Goal: Transaction & Acquisition: Obtain resource

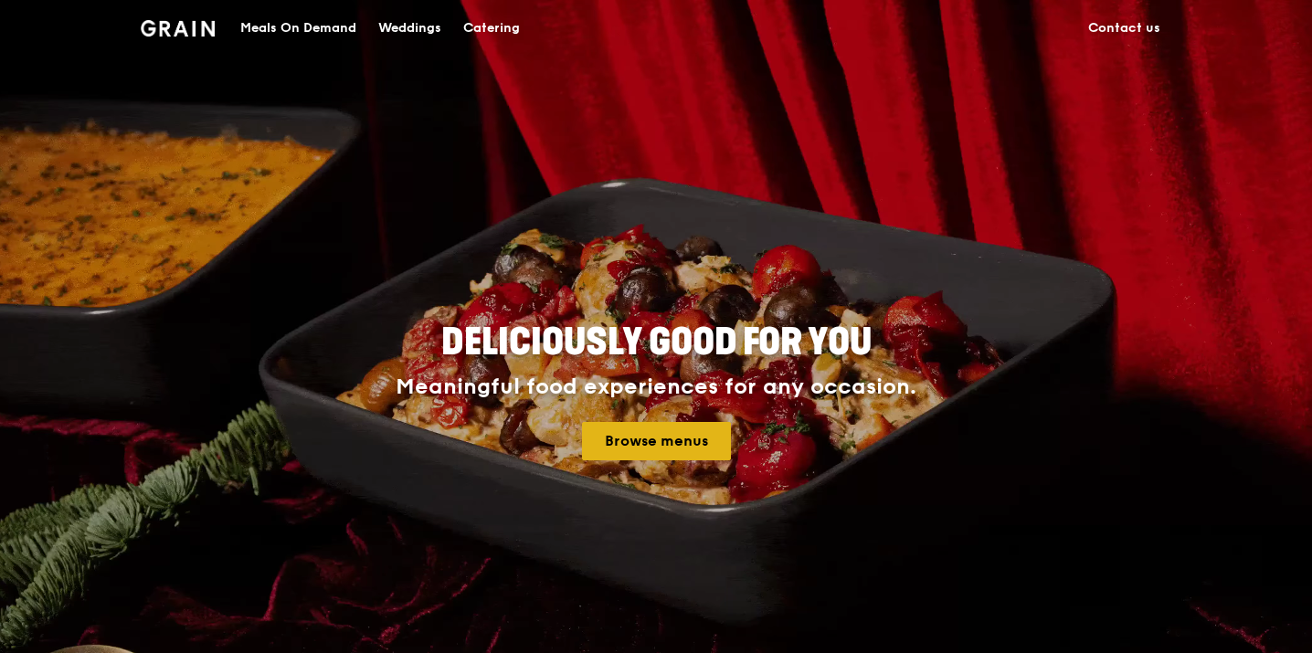
click at [634, 446] on link "Browse menus" at bounding box center [656, 441] width 149 height 38
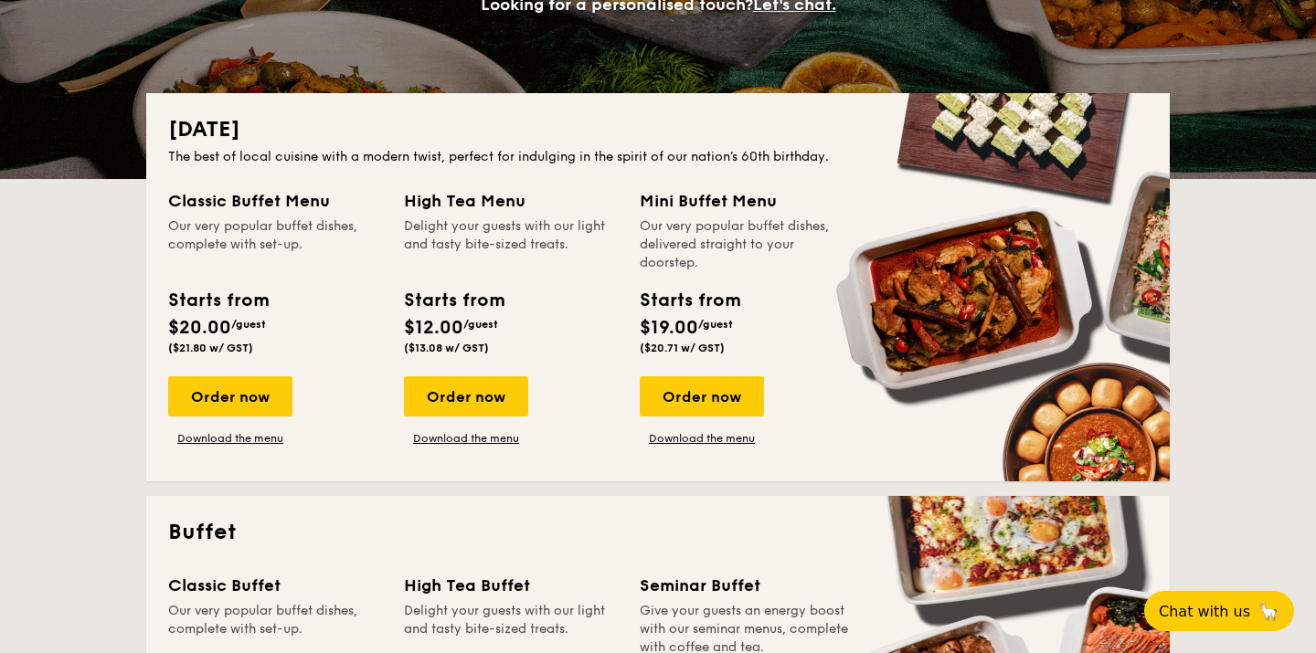
scroll to position [333, 0]
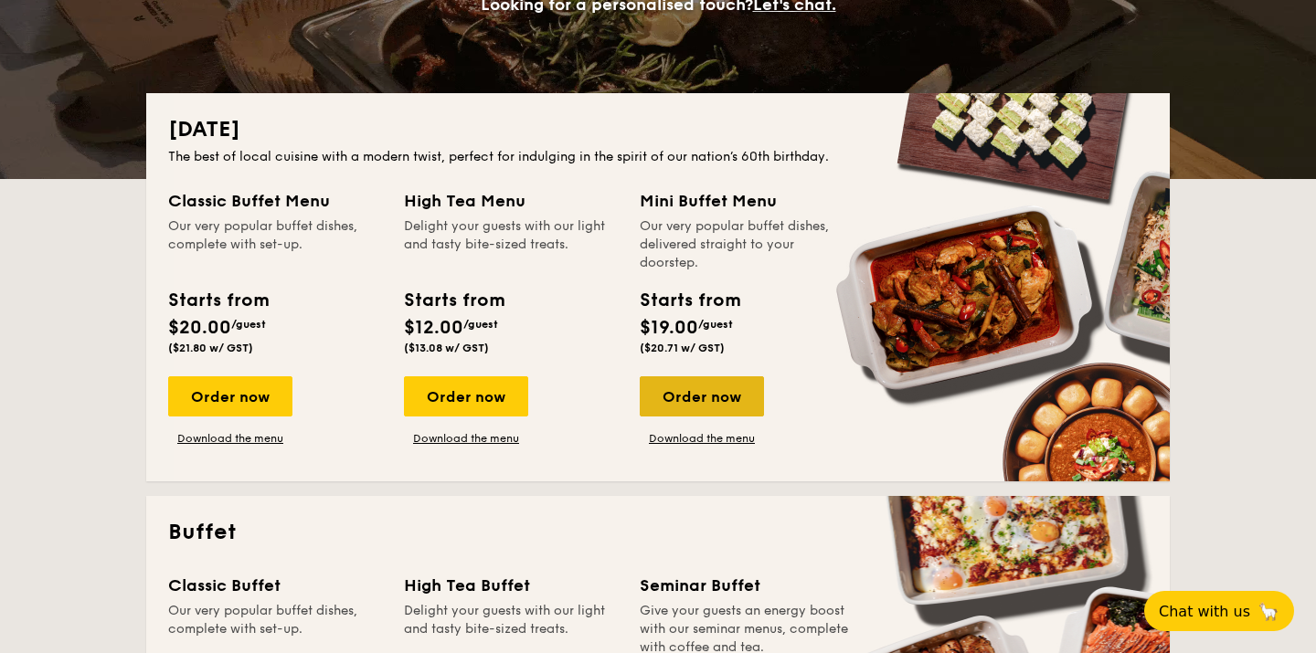
click at [695, 399] on div "Order now" at bounding box center [702, 397] width 124 height 40
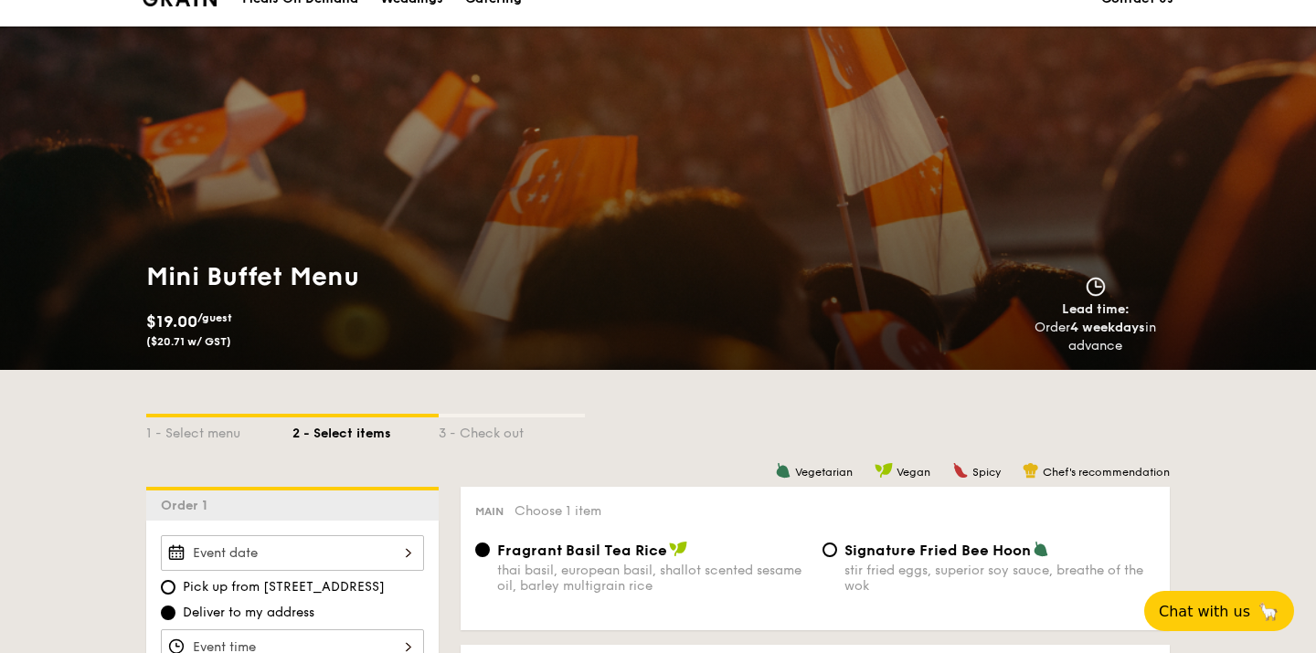
scroll to position [85, 0]
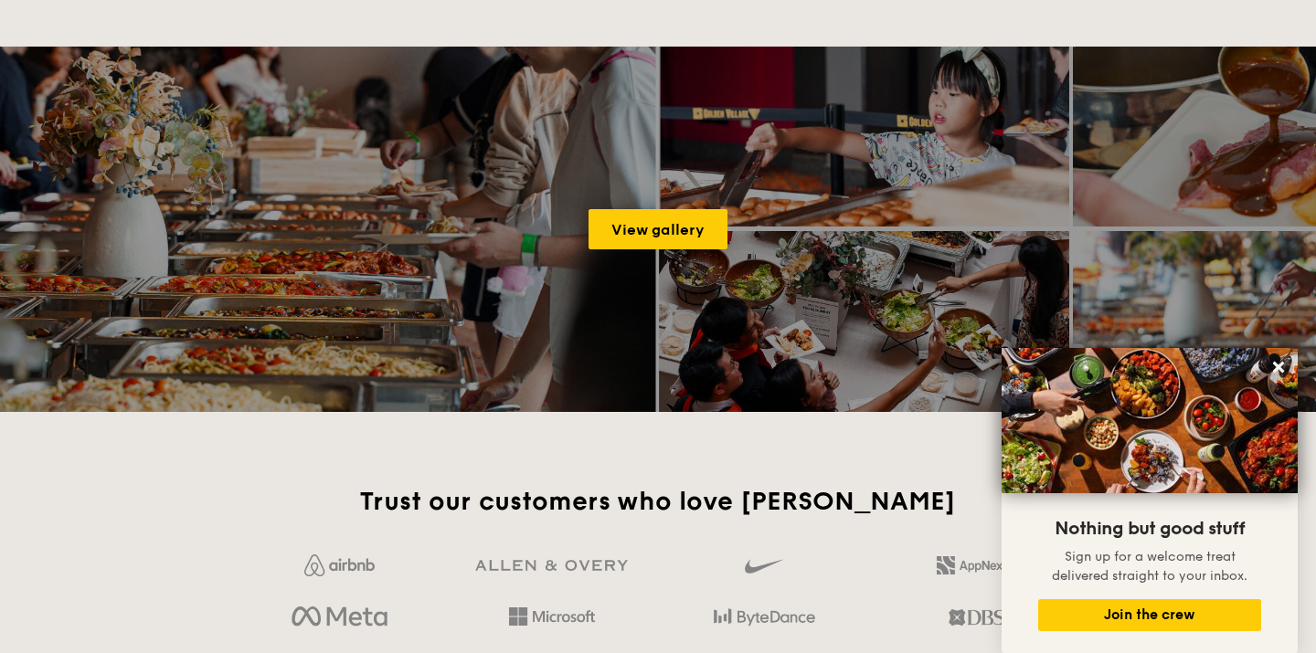
scroll to position [2849, 0]
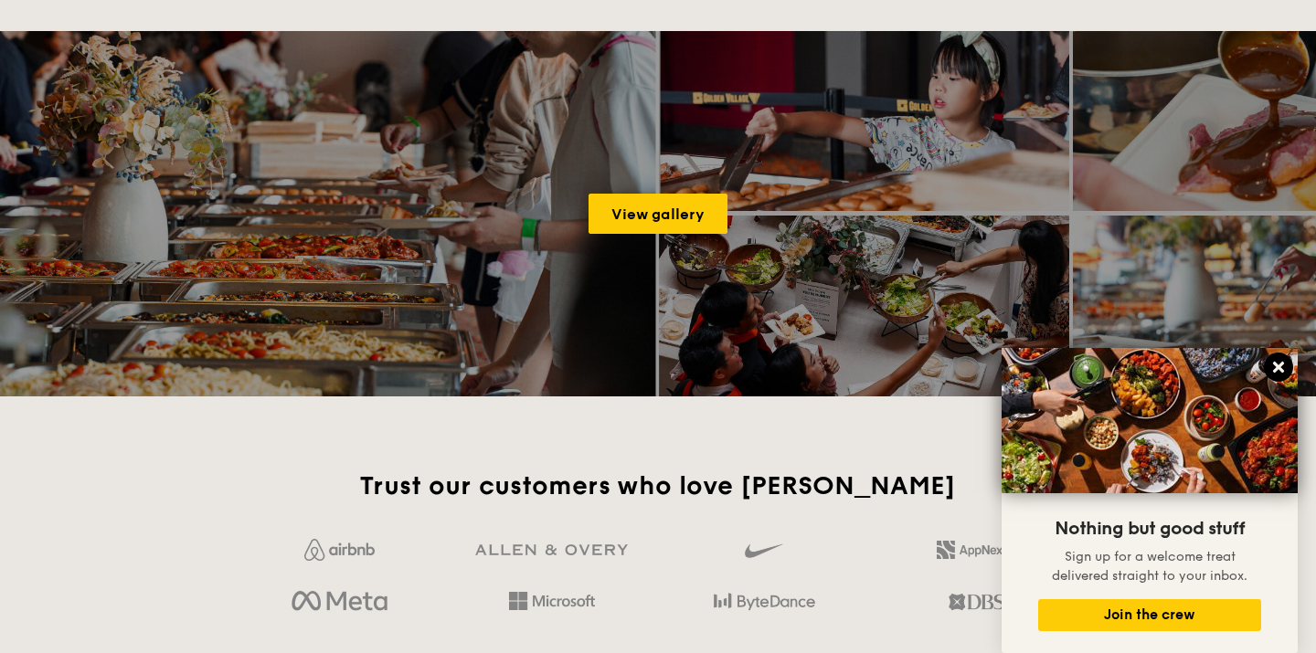
click at [1276, 371] on icon at bounding box center [1278, 367] width 11 height 11
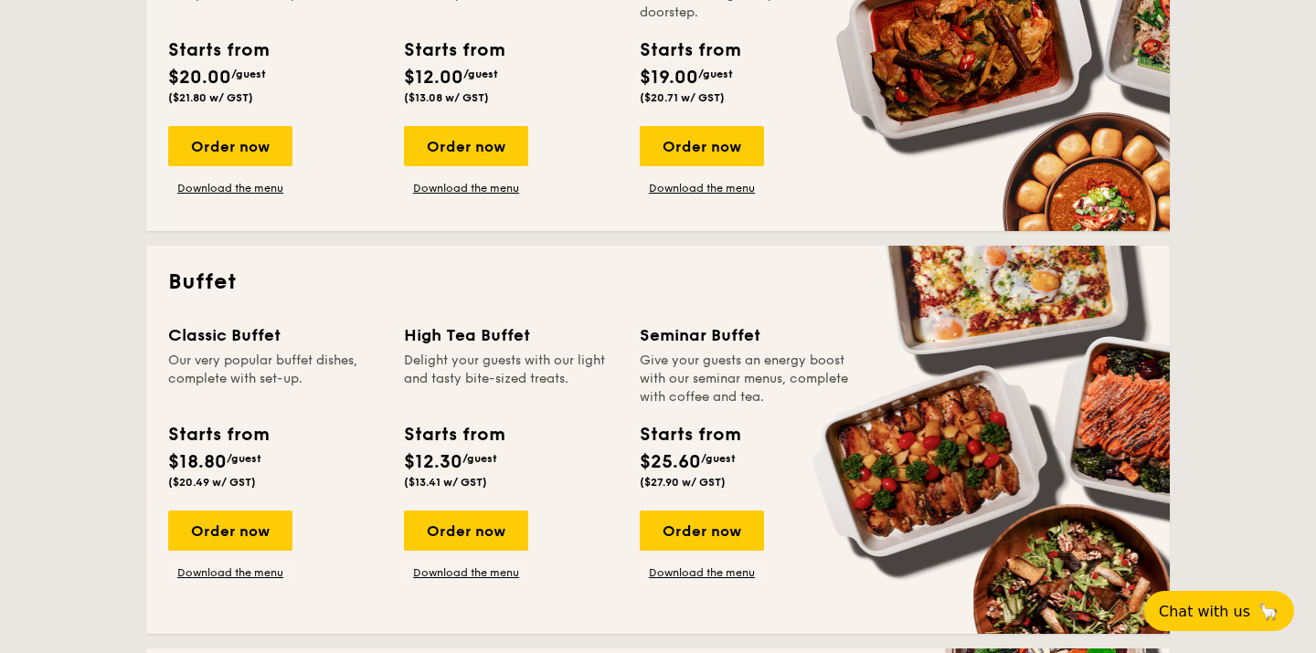
scroll to position [589, 0]
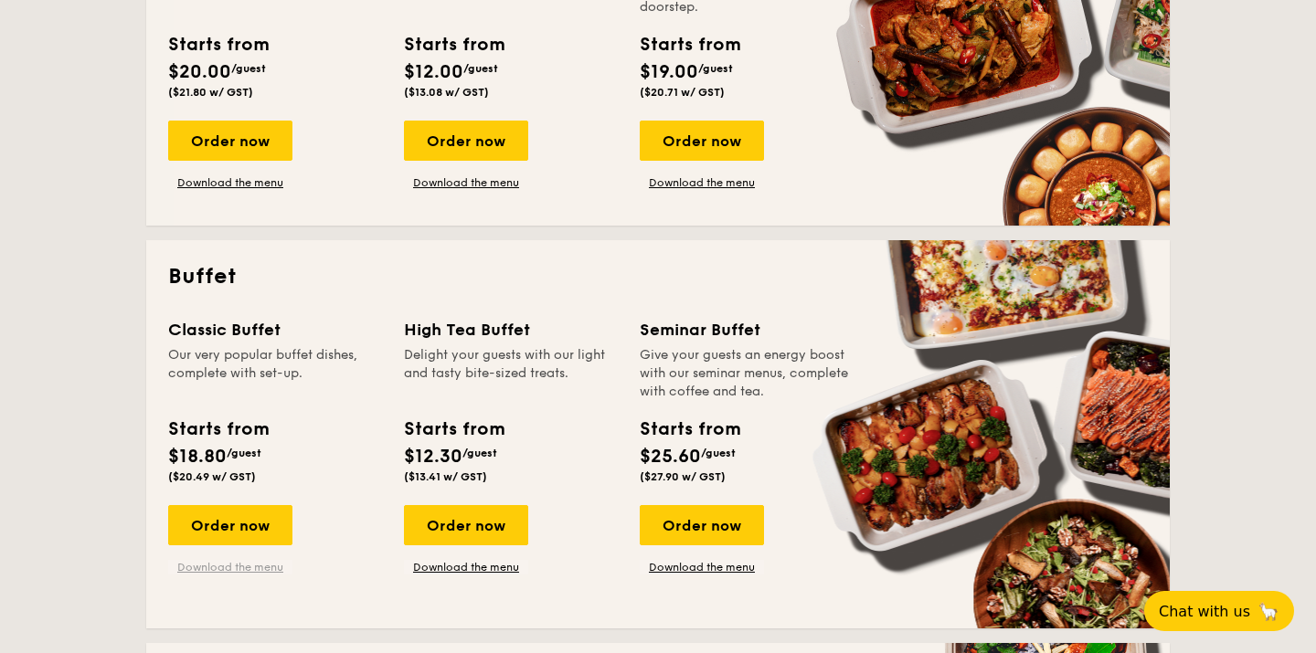
click at [211, 565] on link "Download the menu" at bounding box center [230, 567] width 124 height 15
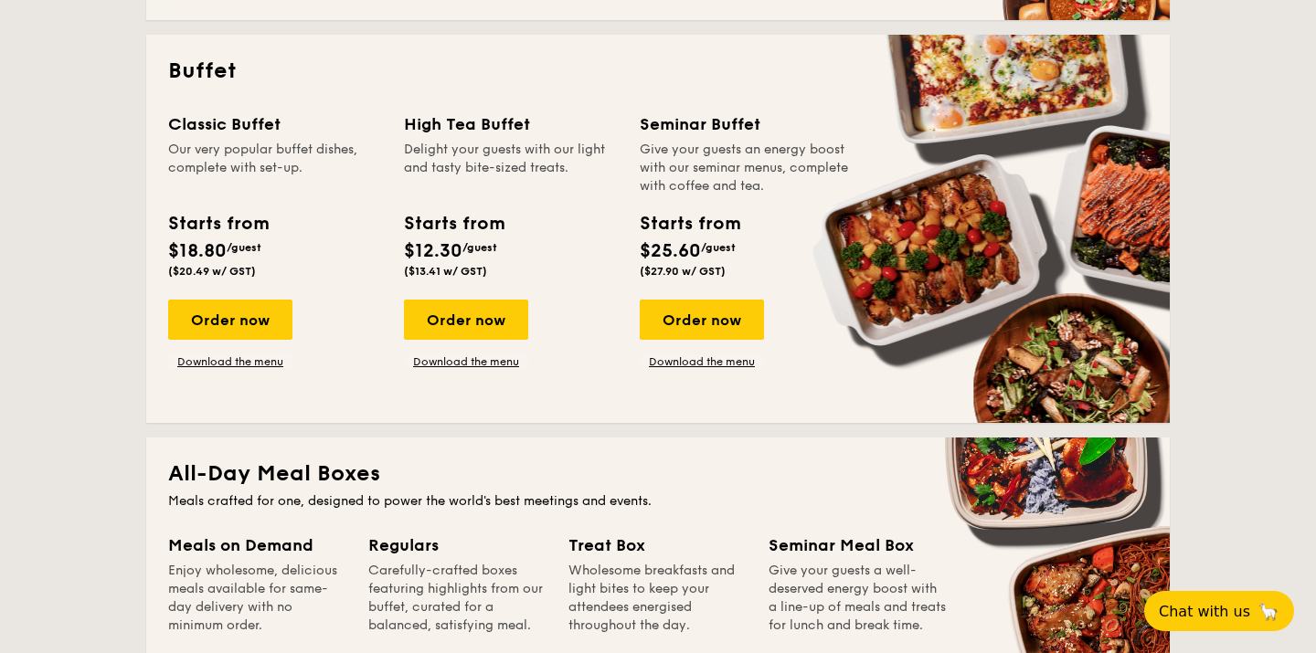
scroll to position [789, 0]
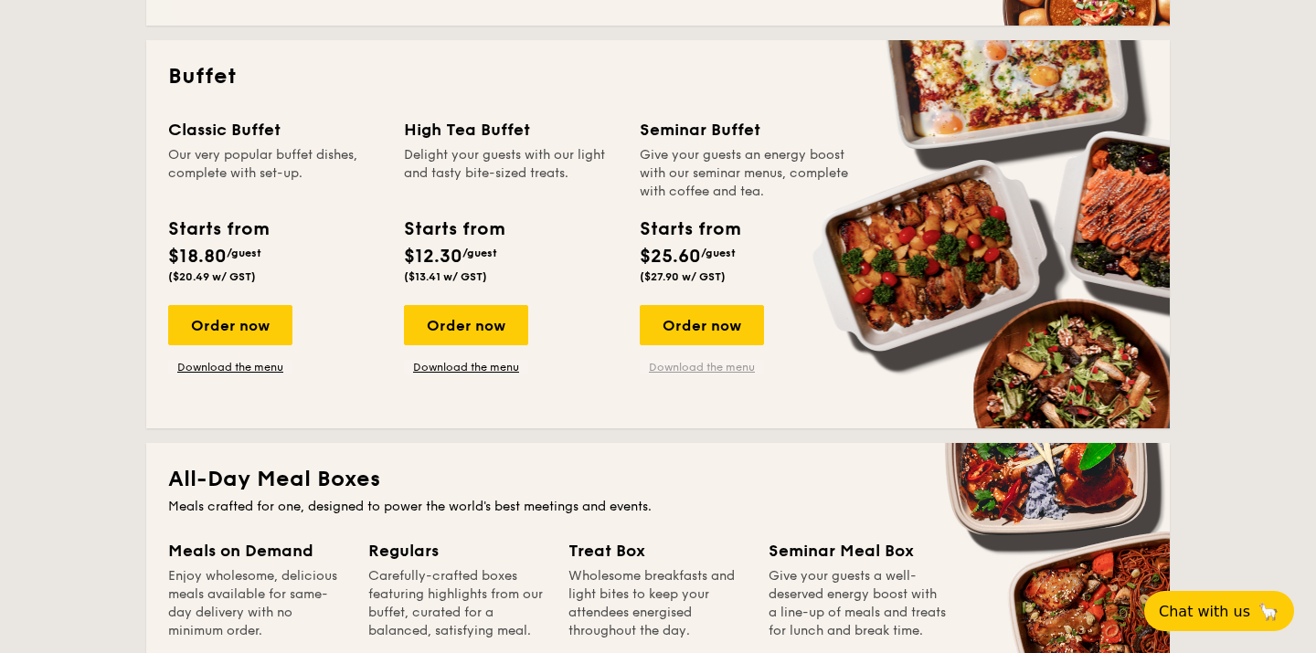
click at [681, 367] on link "Download the menu" at bounding box center [702, 367] width 124 height 15
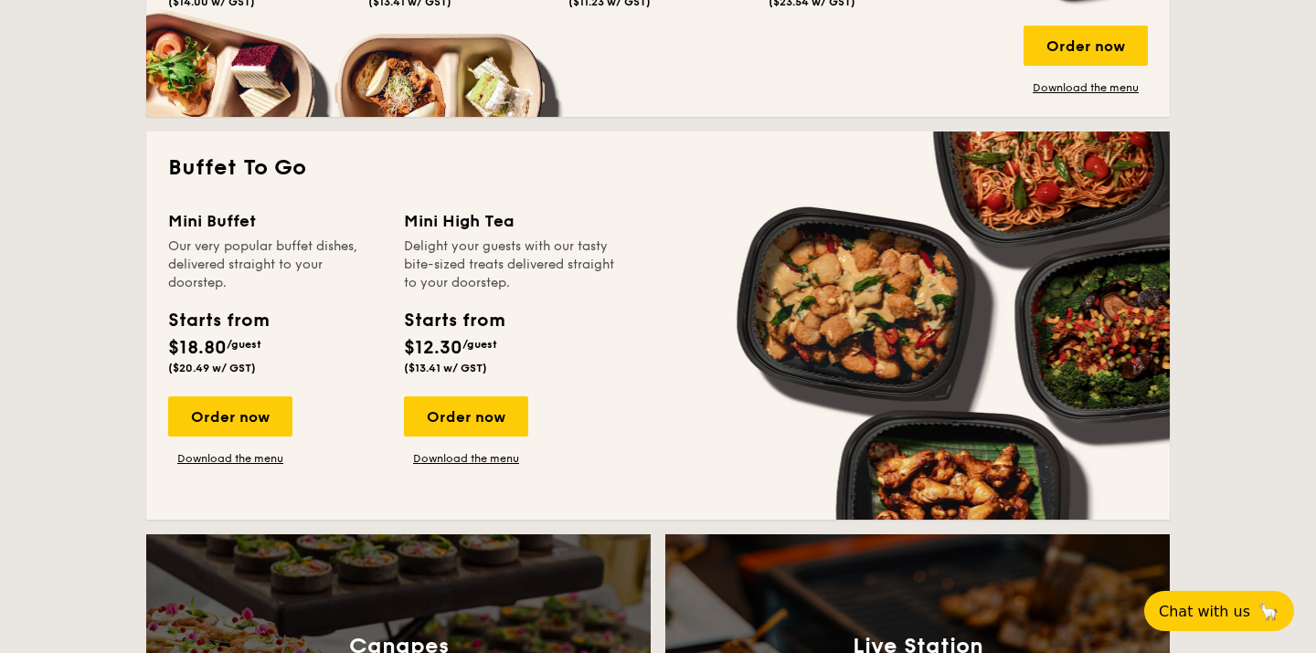
scroll to position [1590, 0]
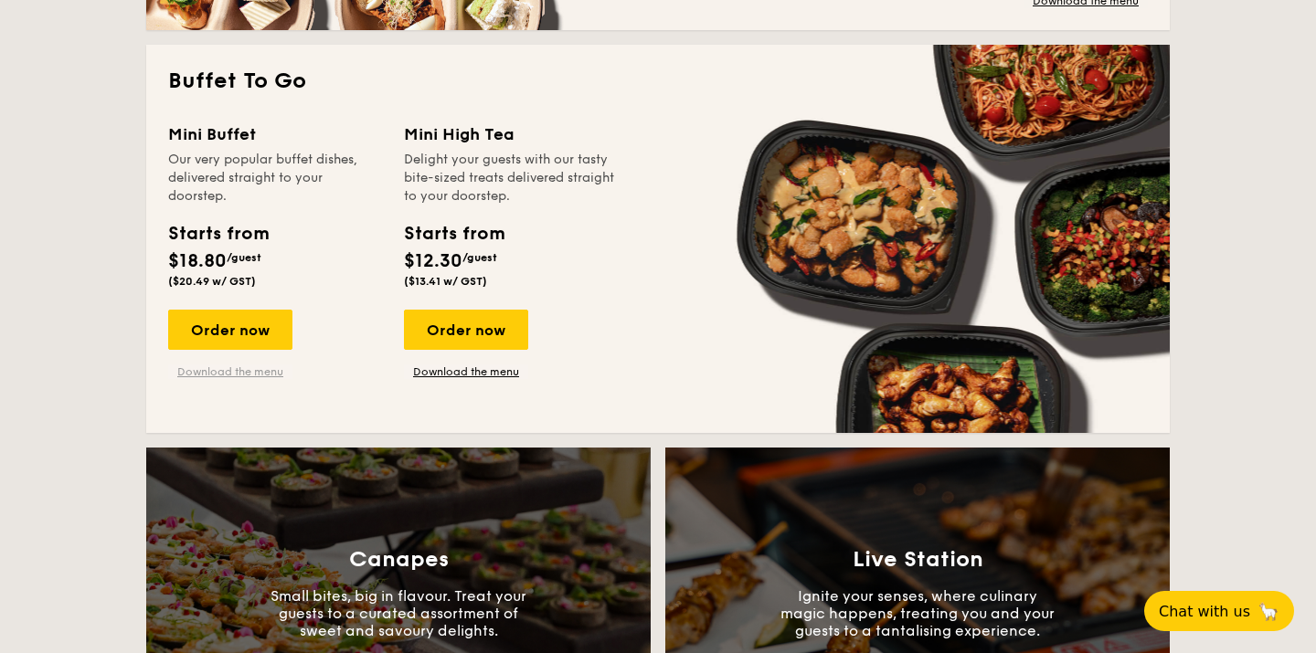
click at [226, 373] on link "Download the menu" at bounding box center [230, 372] width 124 height 15
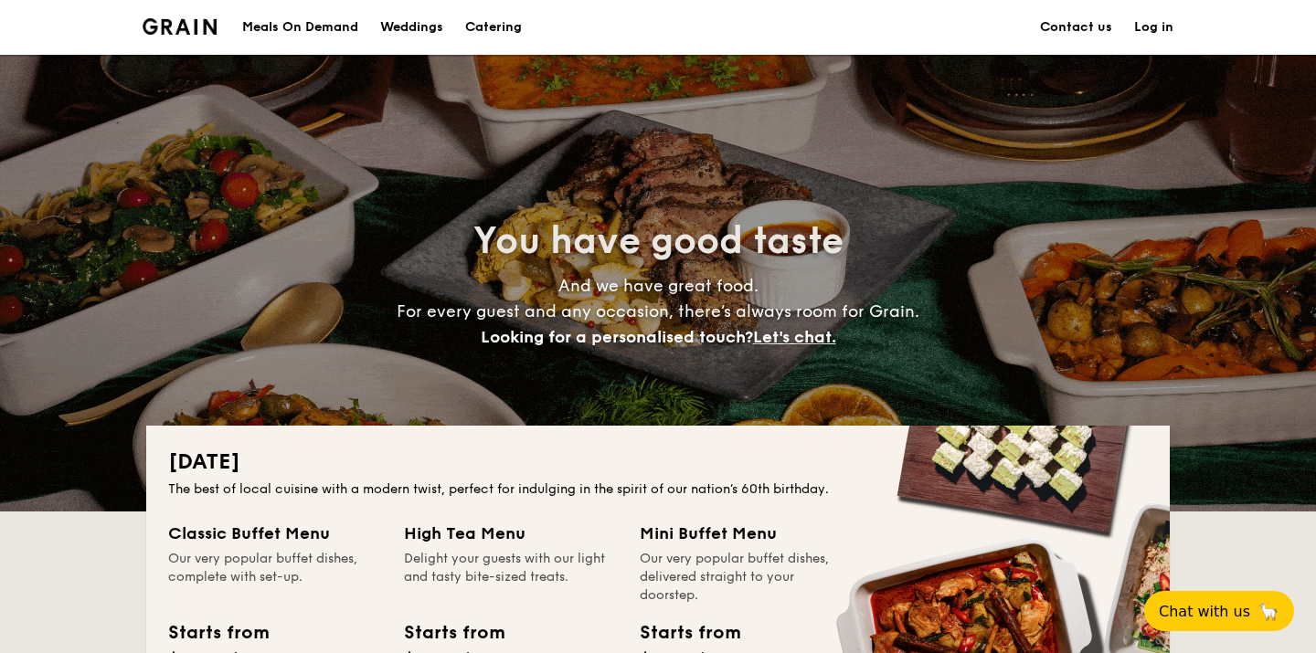
scroll to position [0, 0]
click at [1071, 25] on link "Contact us" at bounding box center [1076, 27] width 72 height 55
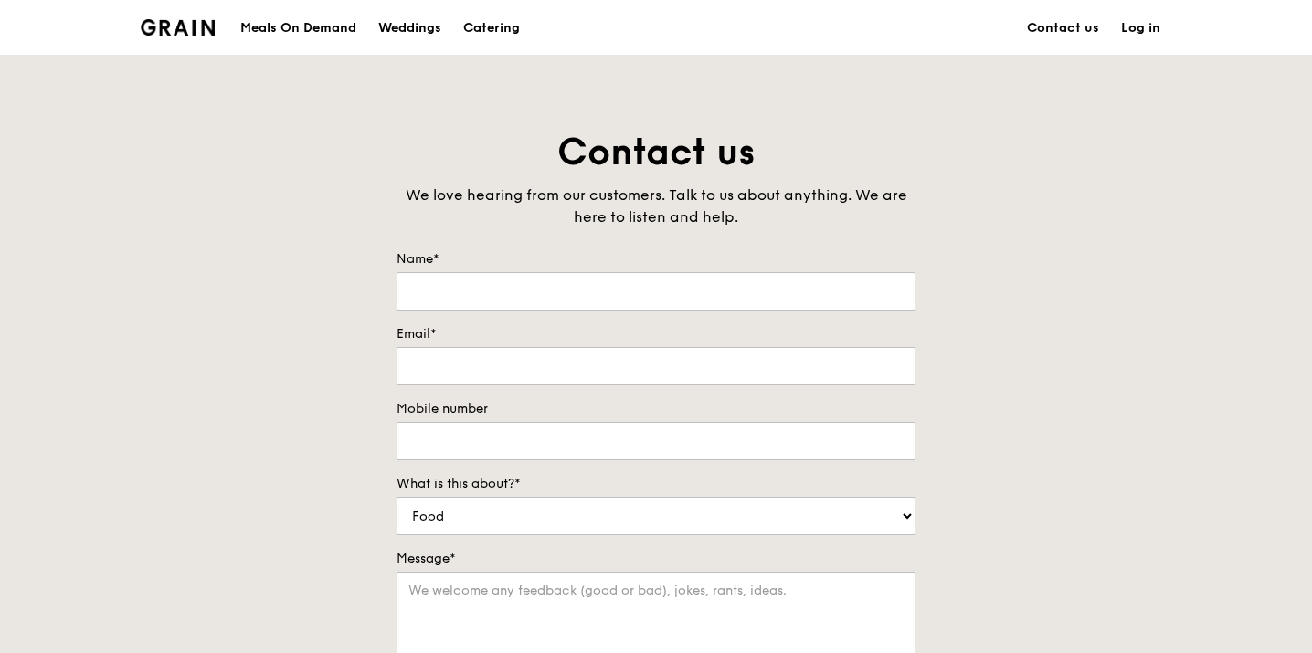
click at [320, 28] on div "Meals On Demand" at bounding box center [298, 28] width 116 height 55
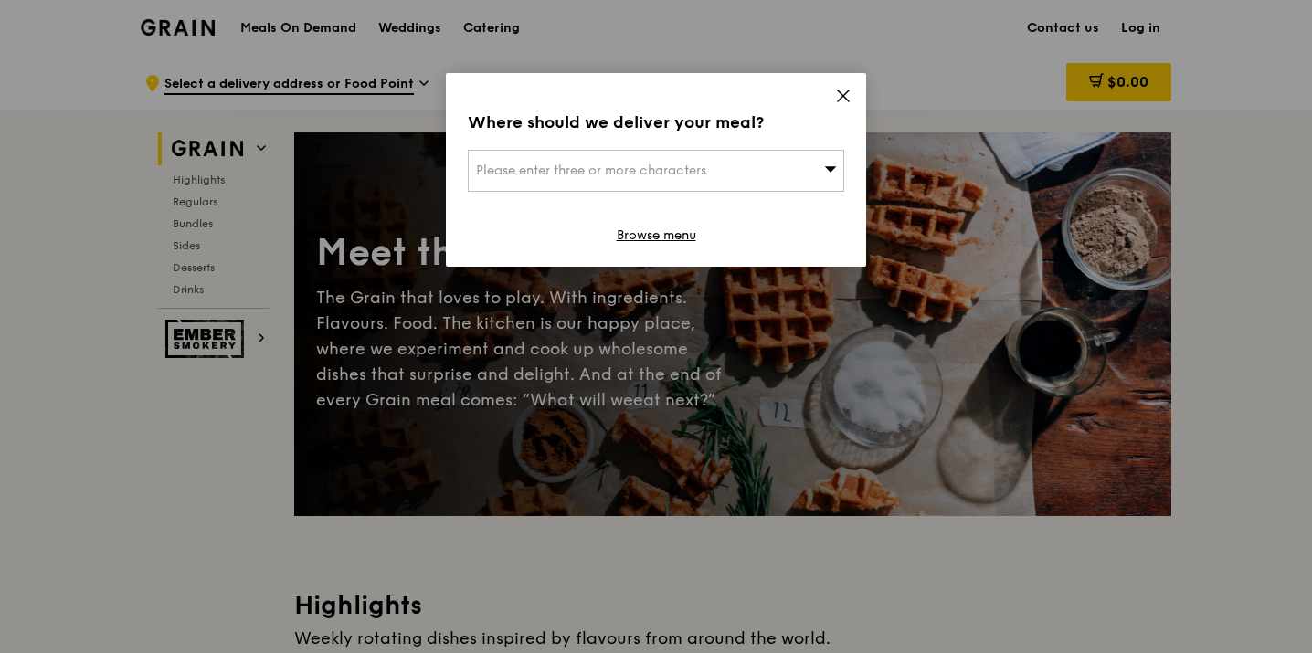
click at [844, 92] on icon at bounding box center [843, 96] width 16 height 16
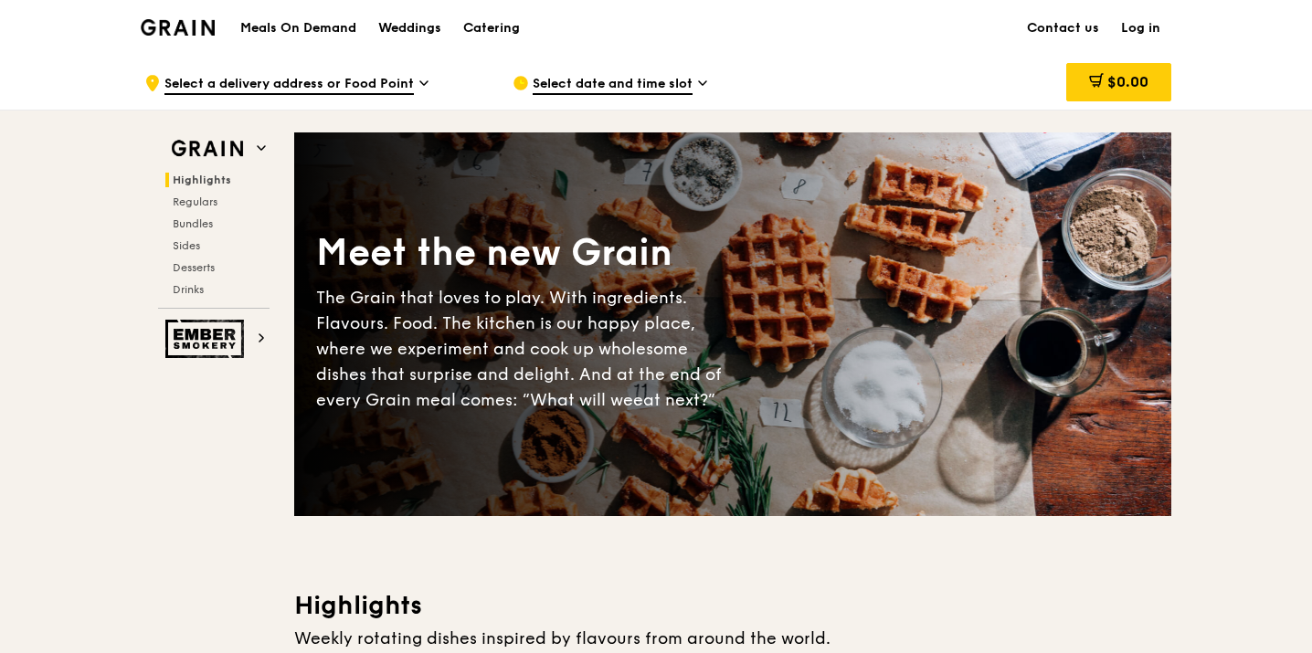
click at [336, 27] on h1 "Meals On Demand" at bounding box center [298, 28] width 116 height 18
click at [504, 30] on div "Catering" at bounding box center [491, 28] width 57 height 55
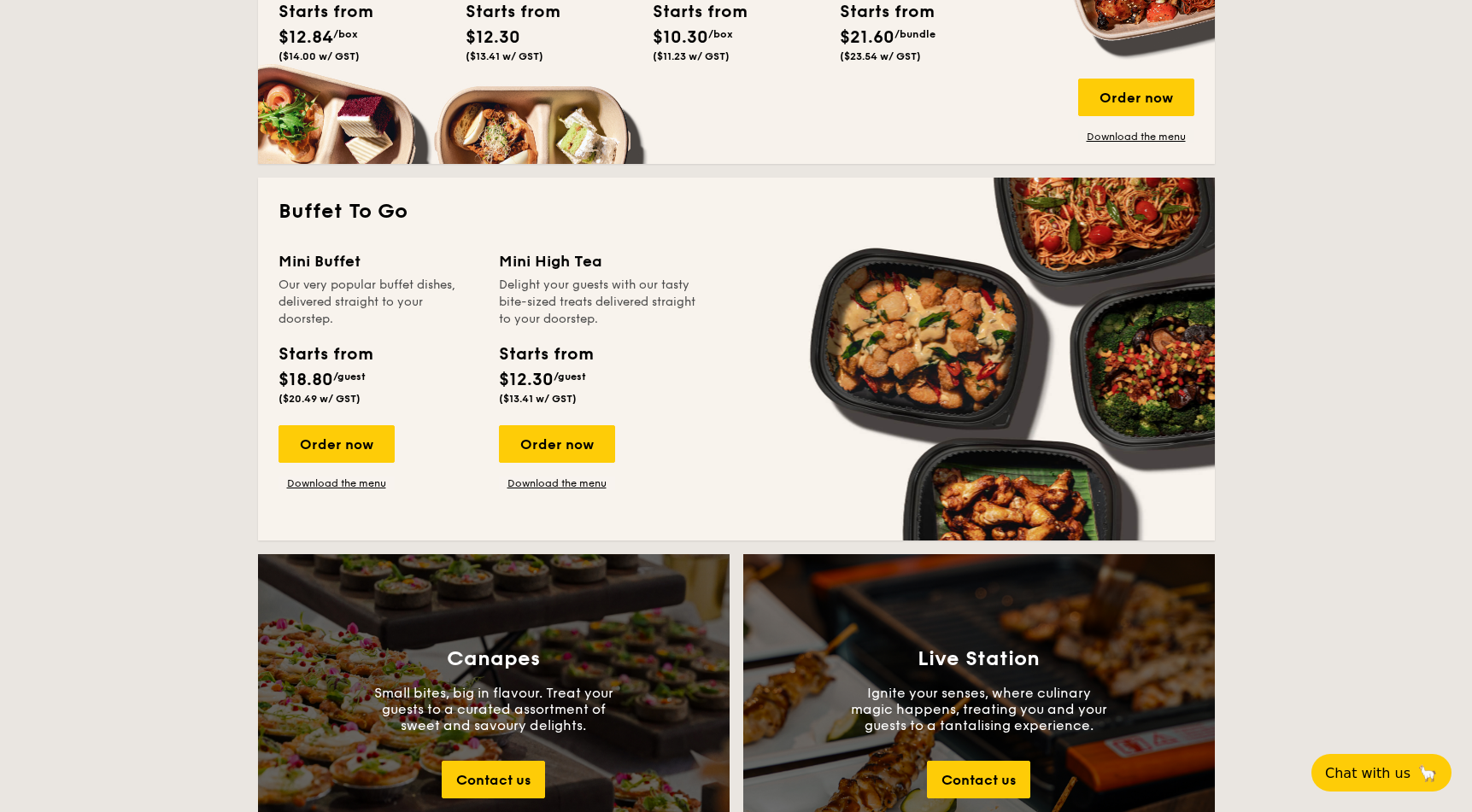
scroll to position [1378, 0]
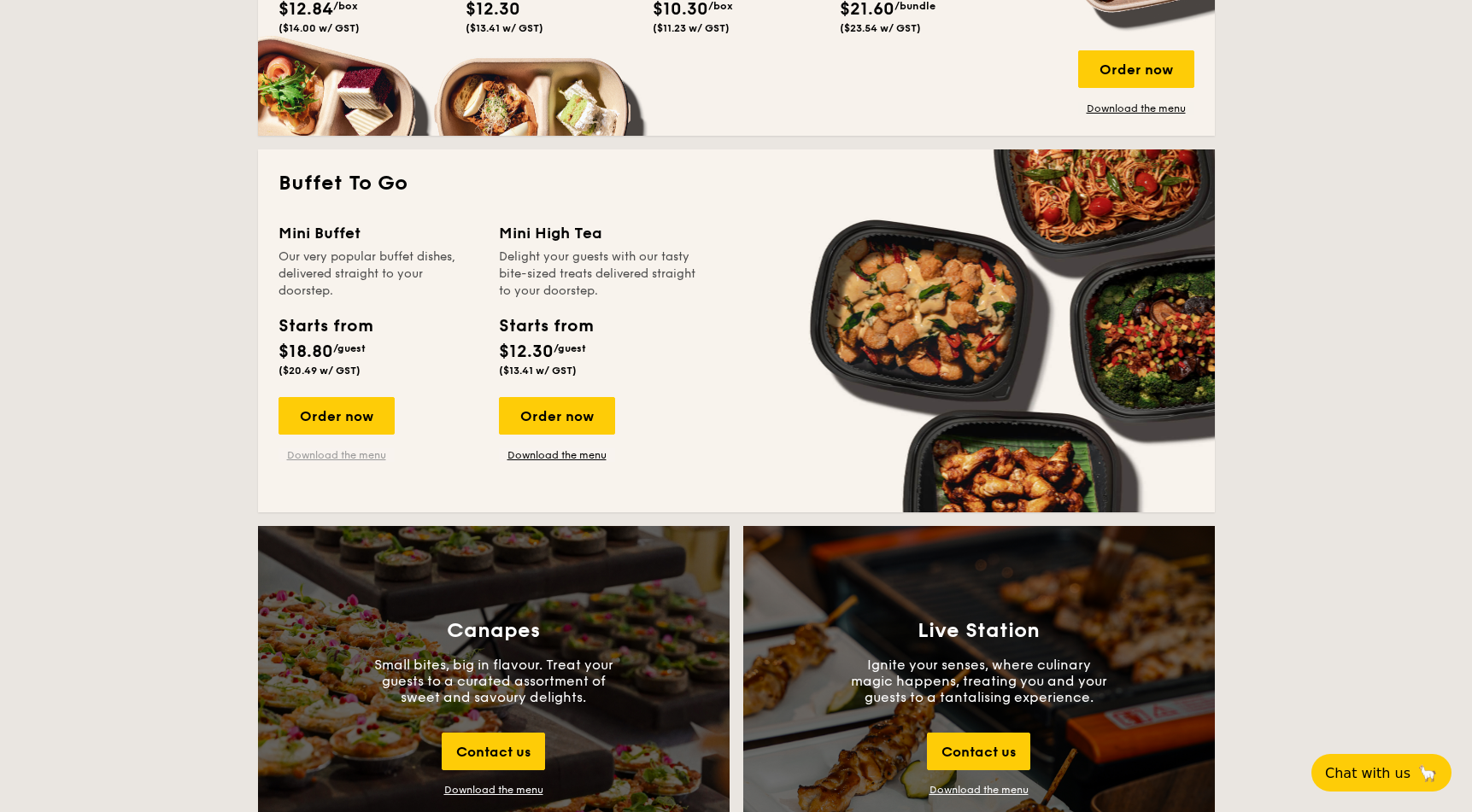
click at [319, 455] on link "Download the menu" at bounding box center [336, 455] width 116 height 14
